Goal: Task Accomplishment & Management: Use online tool/utility

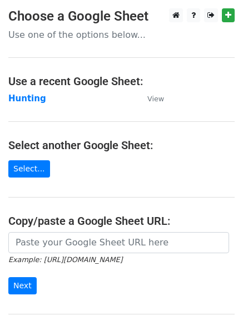
click at [21, 90] on main "Choose a Google Sheet Use one of the options below... Use a recent Google Sheet…" at bounding box center [121, 181] width 243 height 346
click at [22, 95] on strong "Hunting" at bounding box center [27, 99] width 38 height 10
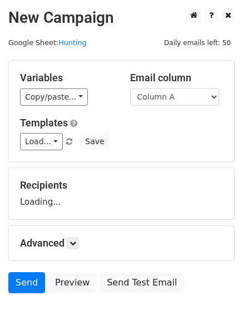
scroll to position [63, 0]
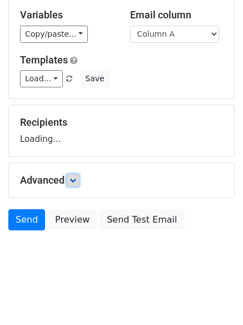
click at [77, 174] on link at bounding box center [73, 180] width 12 height 12
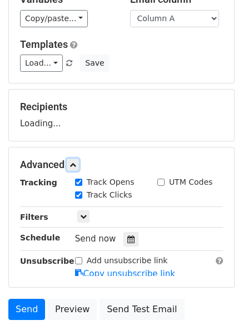
scroll to position [172, 0]
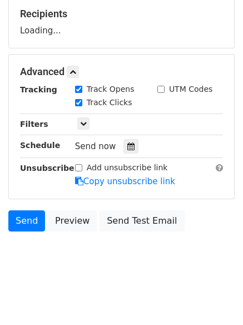
click at [134, 151] on div "Send now" at bounding box center [140, 146] width 131 height 15
click at [129, 159] on div "Tracking Track Opens UTM Codes Track Clicks Filters Only include spreadsheet ro…" at bounding box center [121, 136] width 203 height 104
click at [128, 147] on icon at bounding box center [131, 147] width 7 height 8
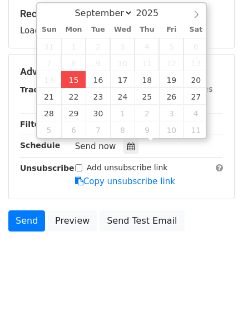
type input "2025-09-15 12:00"
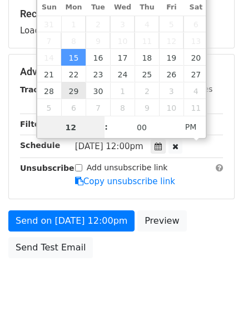
scroll to position [1, 0]
type input "4"
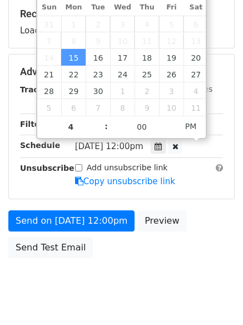
type input "2025-09-15 16:00"
click at [99, 274] on body "New Campaign Daily emails left: 50 Google Sheet: Hunting Variables Copy/paste..…" at bounding box center [121, 73] width 243 height 472
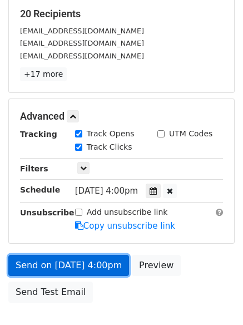
click at [72, 261] on link "Send on Sep 15 at 4:00pm" at bounding box center [68, 265] width 121 height 21
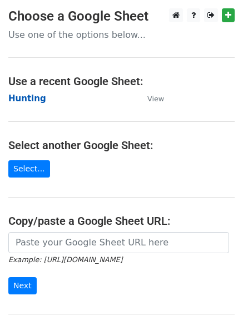
click at [31, 97] on strong "Hunting" at bounding box center [27, 99] width 38 height 10
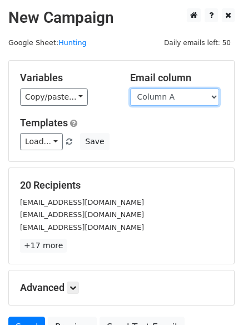
click at [153, 94] on select "Column A Column B Column C Column D Column E Column F" at bounding box center [174, 97] width 89 height 17
select select "Column B"
click at [130, 89] on select "Column A Column B Column C Column D Column E Column F" at bounding box center [174, 97] width 89 height 17
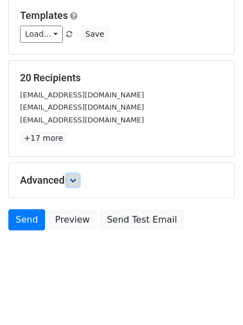
click at [77, 184] on link at bounding box center [73, 180] width 12 height 12
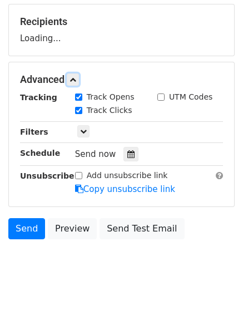
scroll to position [164, 0]
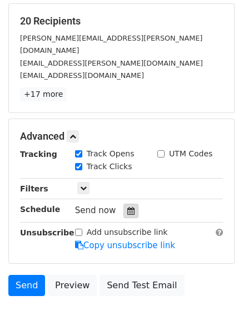
click at [127, 204] on div at bounding box center [131, 211] width 15 height 14
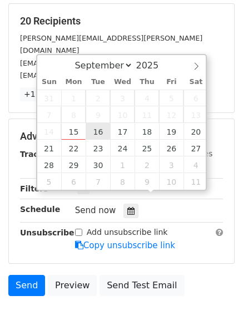
type input "2025-09-16 12:00"
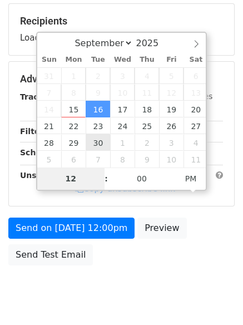
type input "5"
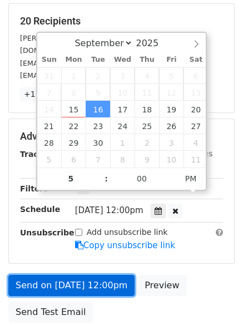
type input "2025-09-16 17:00"
click at [72, 275] on link "Send on Sep 16 at 12:00pm" at bounding box center [71, 285] width 126 height 21
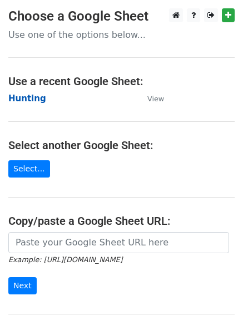
click at [26, 96] on strong "Hunting" at bounding box center [27, 99] width 38 height 10
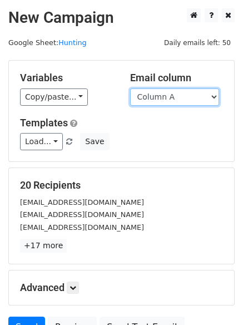
click at [175, 99] on select "Column A Column B Column C Column D Column E Column F" at bounding box center [174, 97] width 89 height 17
select select "Column C"
click at [130, 89] on select "Column A Column B Column C Column D Column E Column F" at bounding box center [174, 97] width 89 height 17
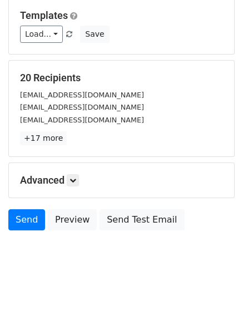
click at [82, 181] on h5 "Advanced" at bounding box center [121, 180] width 203 height 12
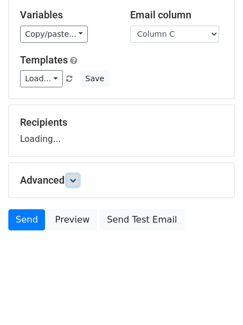
click at [79, 180] on link at bounding box center [73, 180] width 12 height 12
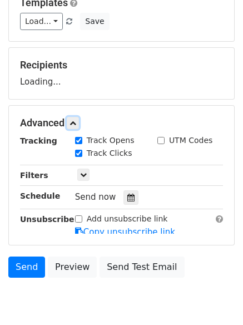
scroll to position [172, 0]
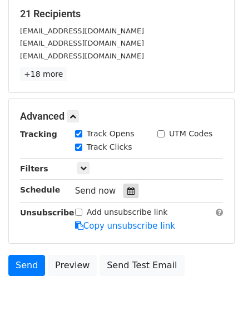
click at [128, 189] on icon at bounding box center [131, 191] width 7 height 8
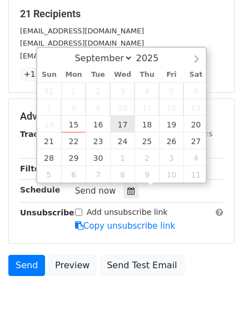
type input "2025-09-17 12:00"
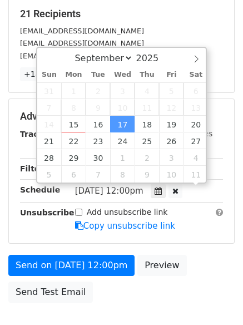
scroll to position [1, 0]
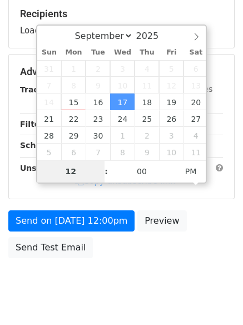
type input "6"
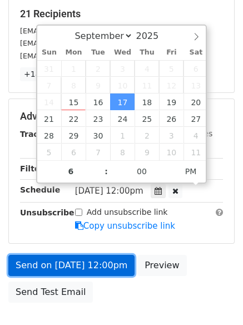
type input "2025-09-17 18:00"
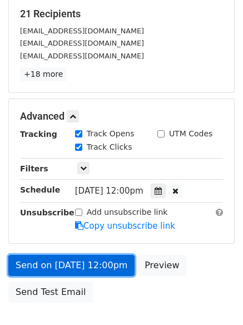
click at [75, 261] on link "Send on Sep 17 at 12:00pm" at bounding box center [71, 265] width 126 height 21
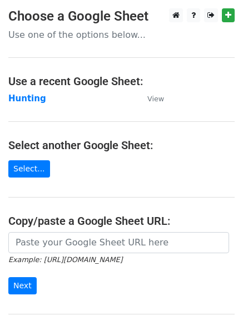
click at [25, 92] on td "Hunting" at bounding box center [72, 98] width 128 height 13
click at [25, 97] on strong "Hunting" at bounding box center [27, 99] width 38 height 10
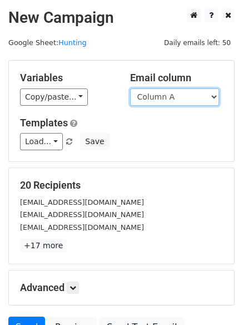
click at [179, 101] on select "Column A Column B Column C Column D Column E Column F" at bounding box center [174, 97] width 89 height 17
select select "Column D"
click at [130, 89] on select "Column A Column B Column C Column D Column E Column F" at bounding box center [174, 97] width 89 height 17
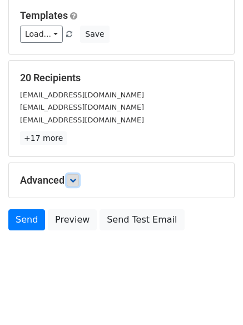
click at [76, 179] on icon at bounding box center [73, 180] width 7 height 7
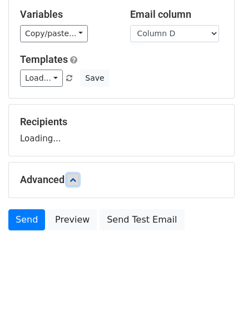
scroll to position [63, 0]
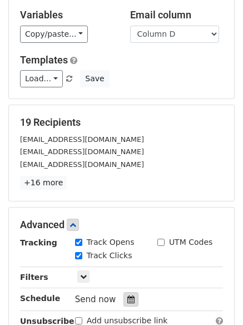
click at [128, 296] on icon at bounding box center [131, 300] width 7 height 8
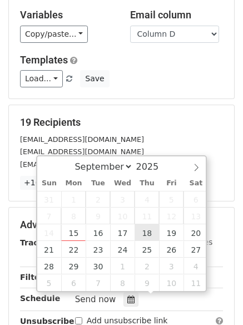
type input "2025-09-18 12:00"
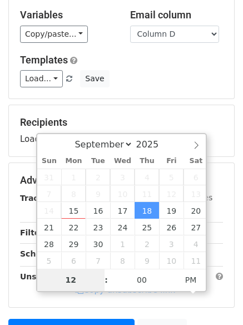
type input "7"
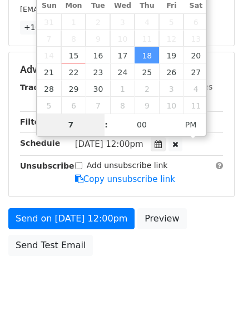
scroll to position [243, 0]
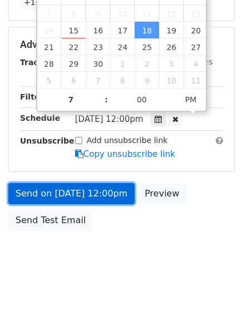
type input "2025-09-18 19:00"
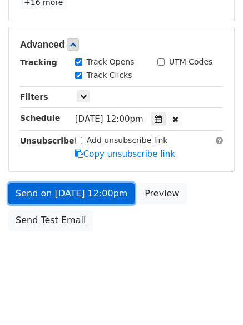
click at [74, 190] on link "Send on Sep 18 at 12:00pm" at bounding box center [71, 193] width 126 height 21
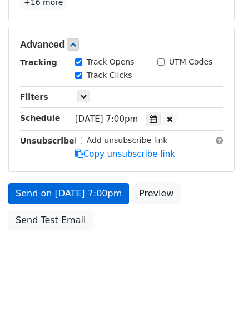
scroll to position [199, 0]
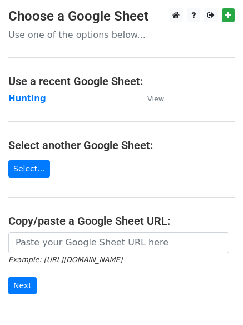
click at [22, 91] on main "Choose a Google Sheet Use one of the options below... Use a recent Google Sheet…" at bounding box center [121, 181] width 243 height 346
click at [22, 95] on strong "Hunting" at bounding box center [27, 99] width 38 height 10
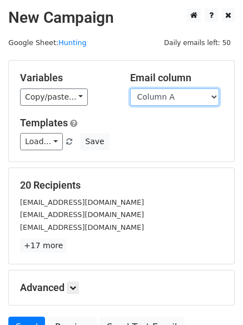
click at [171, 100] on select "Column A Column B Column C Column D Column E Column F" at bounding box center [174, 97] width 89 height 17
select select "Column E"
click at [130, 89] on select "Column A Column B Column C Column D Column E Column F" at bounding box center [174, 97] width 89 height 17
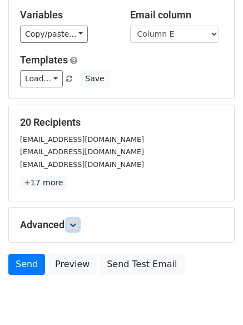
click at [76, 222] on icon at bounding box center [73, 225] width 7 height 7
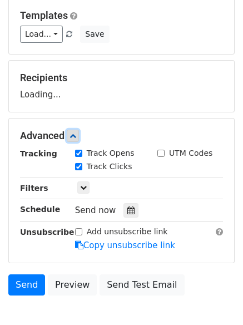
scroll to position [171, 0]
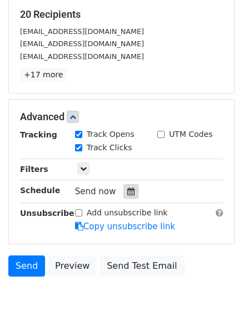
click at [133, 190] on div at bounding box center [131, 191] width 15 height 14
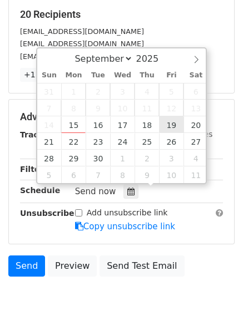
type input "2025-09-19 12:00"
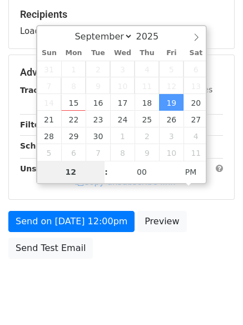
type input "8"
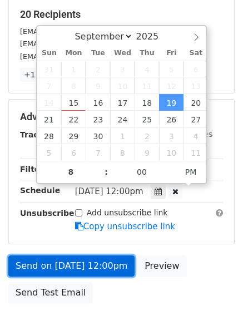
type input "2025-09-19 20:00"
click at [75, 267] on link "Send on Sep 19 at 12:00pm" at bounding box center [71, 266] width 126 height 21
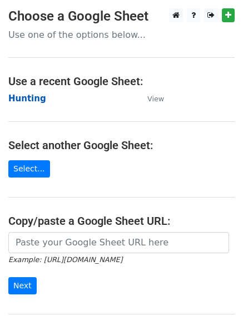
click at [19, 97] on strong "Hunting" at bounding box center [27, 99] width 38 height 10
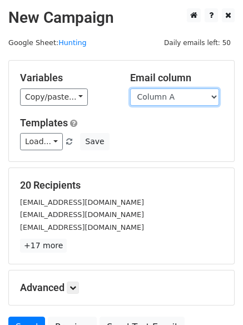
click at [178, 97] on select "Column A Column B Column C Column D Column E Column F" at bounding box center [174, 97] width 89 height 17
select select "Column F"
click at [130, 89] on select "Column A Column B Column C Column D Column E Column F" at bounding box center [174, 97] width 89 height 17
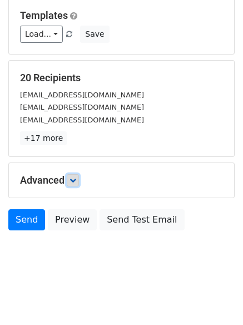
click at [76, 185] on link at bounding box center [73, 180] width 12 height 12
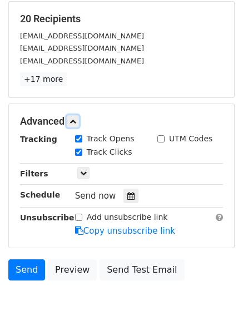
scroll to position [210, 0]
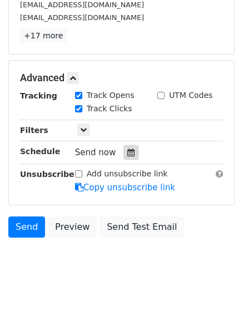
click at [128, 153] on icon at bounding box center [131, 153] width 7 height 8
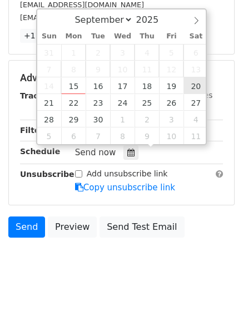
type input "[DATE] 12:00"
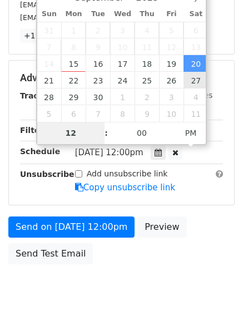
scroll to position [199, 0]
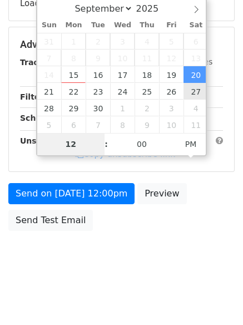
type input "9"
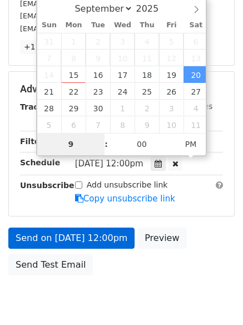
scroll to position [210, 0]
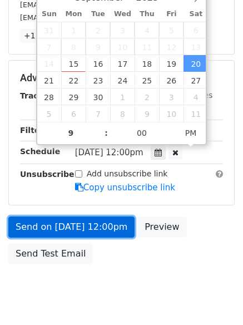
type input "[DATE] 21:00"
click at [71, 233] on link "Send on [DATE] 12:00pm" at bounding box center [71, 227] width 126 height 21
